Goal: Information Seeking & Learning: Learn about a topic

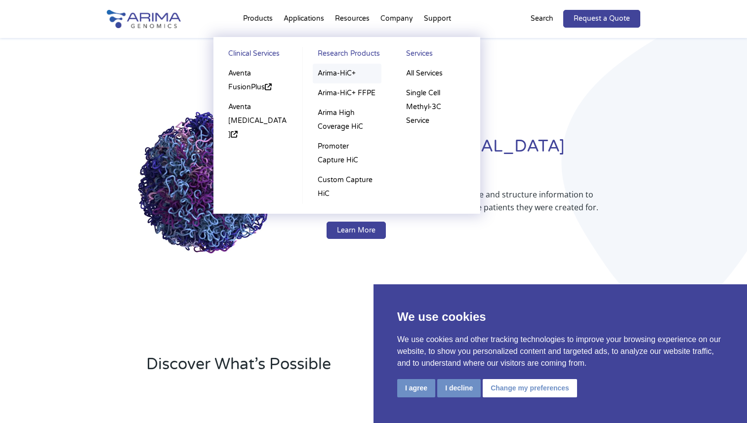
click at [332, 73] on link "Arima-HiC+" at bounding box center [347, 74] width 69 height 20
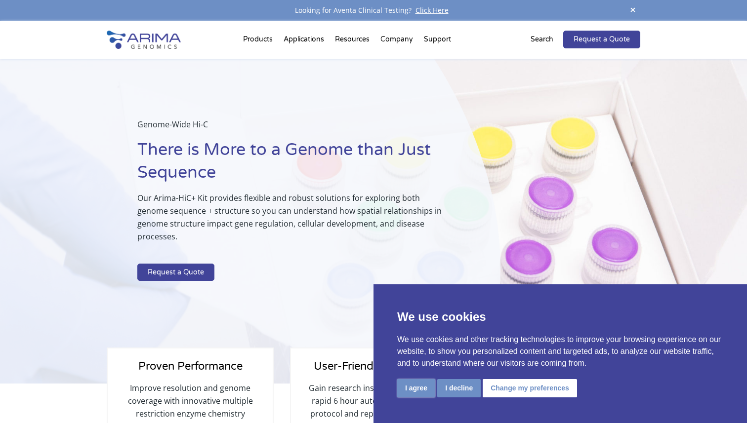
click at [408, 390] on button "I agree" at bounding box center [416, 388] width 38 height 18
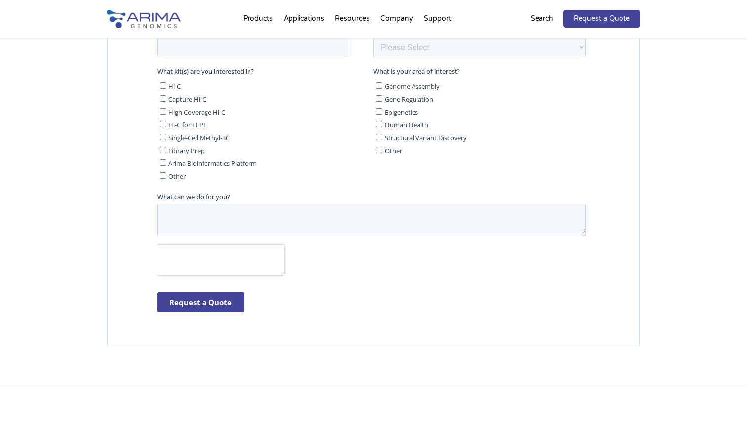
scroll to position [2703, 0]
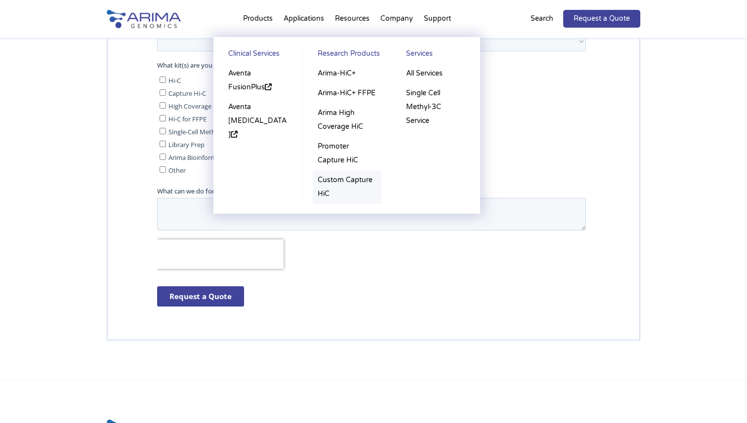
click at [318, 190] on link "Custom Capture HiC" at bounding box center [347, 187] width 69 height 34
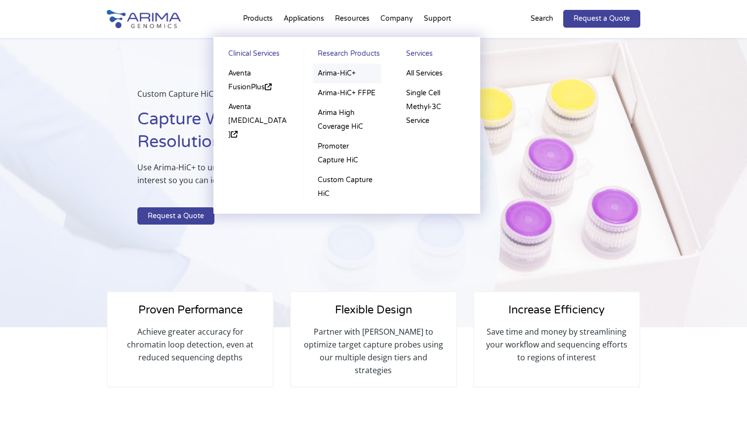
click at [337, 72] on link "Arima-HiC+" at bounding box center [347, 74] width 69 height 20
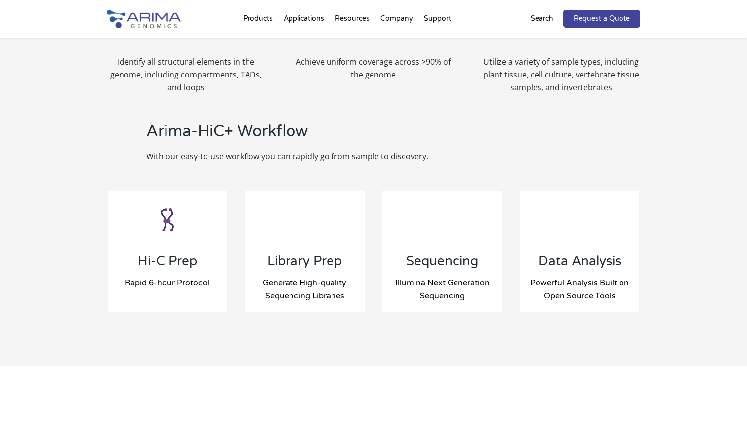
scroll to position [985, 0]
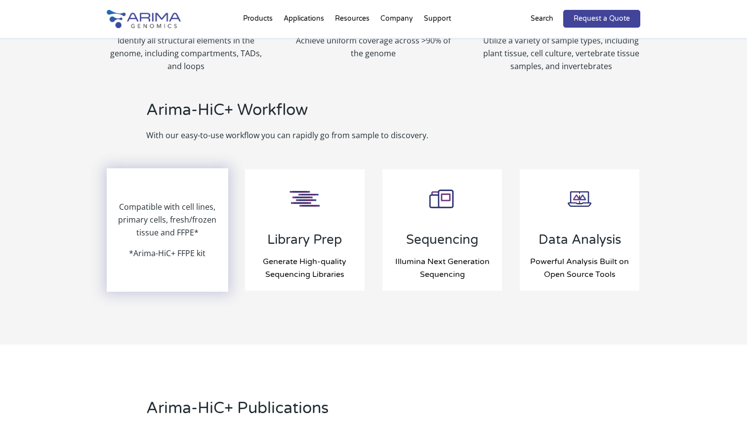
click at [184, 220] on p "Compatible with cell lines, primary cells, fresh/frozen tissue and FFPE*" at bounding box center [168, 224] width 120 height 46
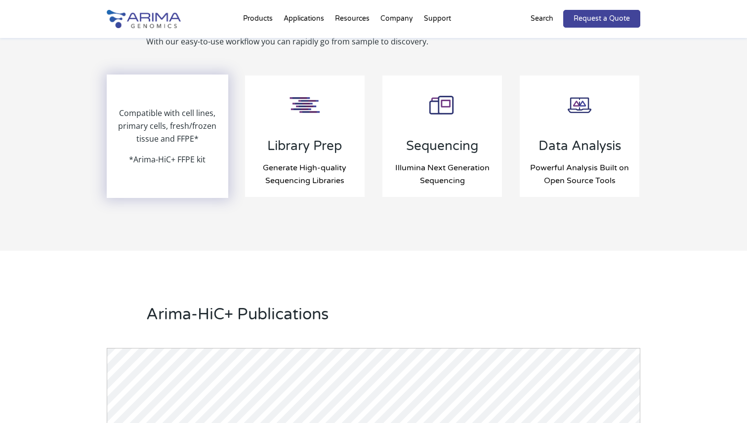
scroll to position [1078, 0]
click at [168, 110] on p "Compatible with cell lines, primary cells, fresh/frozen tissue and FFPE*" at bounding box center [168, 131] width 120 height 46
click at [168, 155] on p "*Arima-HiC+ FFPE kit" at bounding box center [167, 161] width 77 height 13
click at [171, 155] on p "*Arima-HiC+ FFPE kit" at bounding box center [167, 161] width 77 height 13
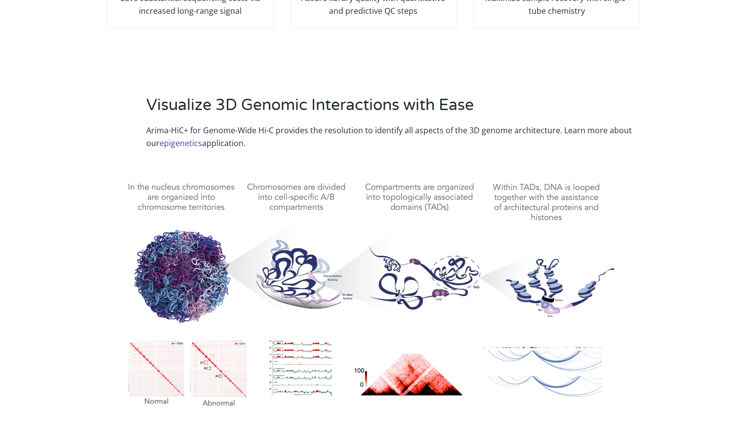
scroll to position [0, 0]
